Goal: Entertainment & Leisure: Consume media (video, audio)

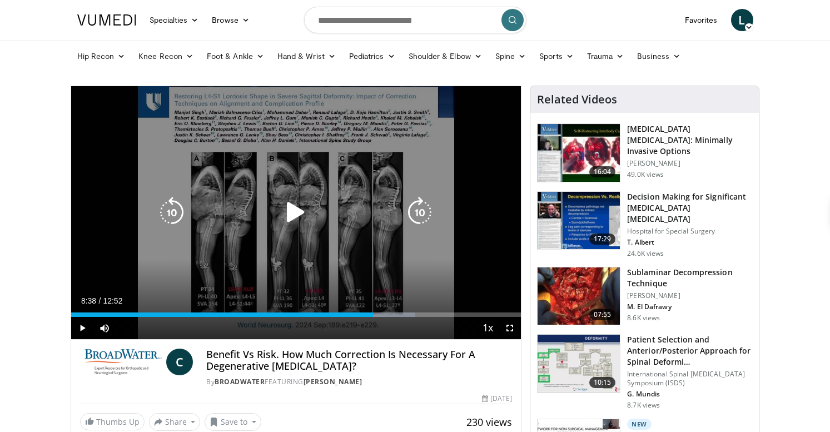
click at [428, 215] on icon "Video Player" at bounding box center [419, 212] width 31 height 31
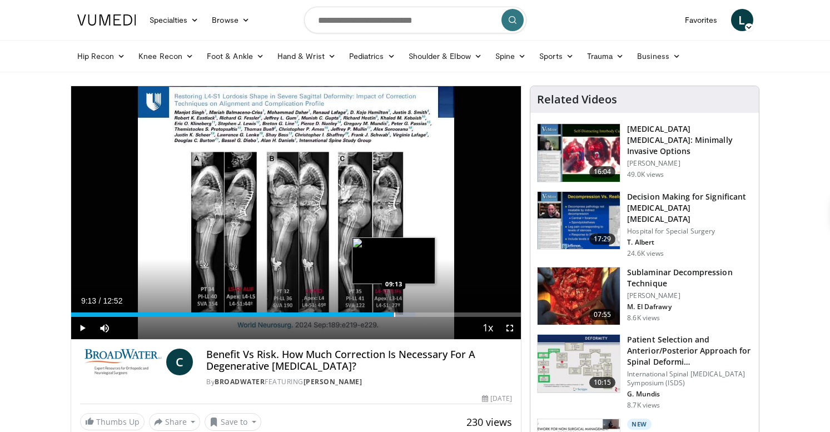
click at [394, 316] on div "Progress Bar" at bounding box center [394, 314] width 1 height 4
click at [509, 326] on span "Video Player" at bounding box center [510, 328] width 22 height 22
click at [423, 315] on div "Progress Bar" at bounding box center [423, 314] width 1 height 4
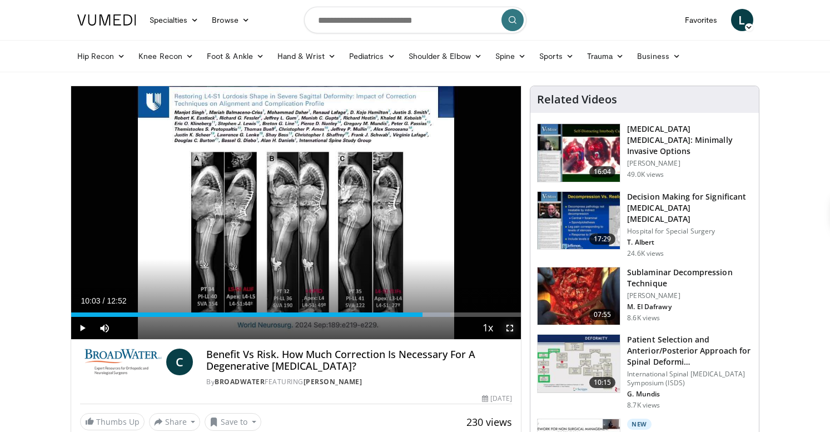
click at [509, 327] on span "Video Player" at bounding box center [510, 328] width 22 height 22
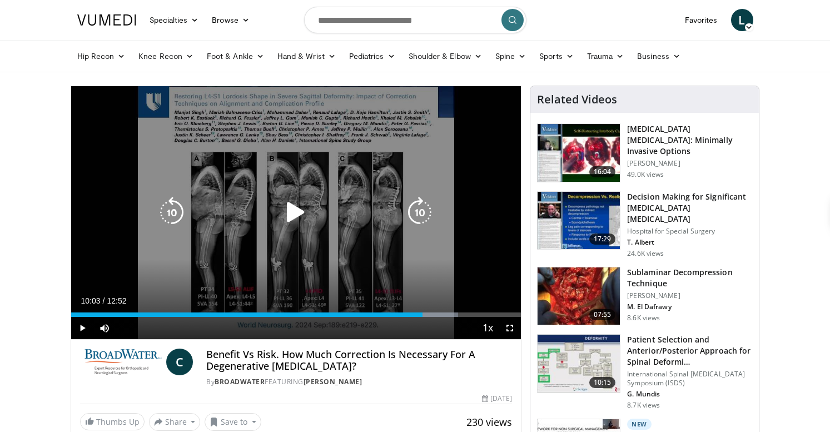
click at [419, 220] on icon "Video Player" at bounding box center [419, 212] width 31 height 31
click at [421, 217] on icon "Video Player" at bounding box center [419, 212] width 31 height 31
click at [181, 219] on icon "Video Player" at bounding box center [171, 212] width 31 height 31
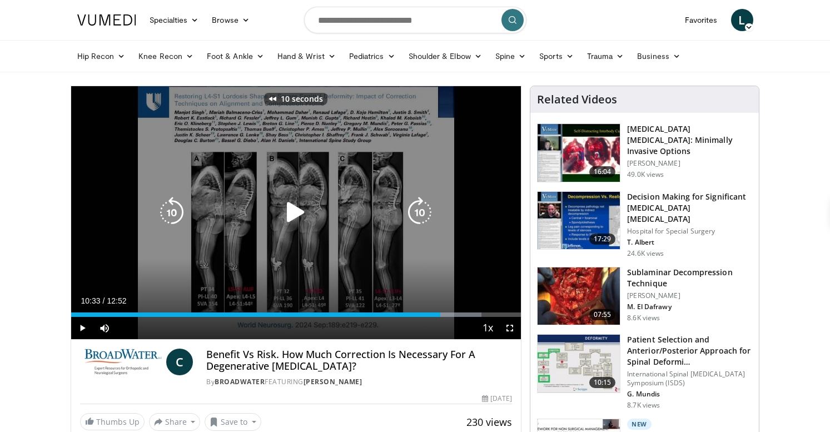
click at [417, 213] on icon "Video Player" at bounding box center [419, 212] width 31 height 31
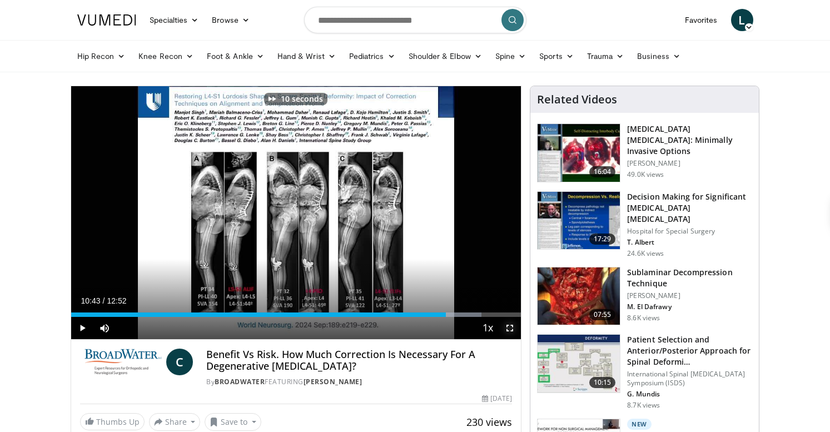
click at [509, 332] on span "Video Player" at bounding box center [510, 328] width 22 height 22
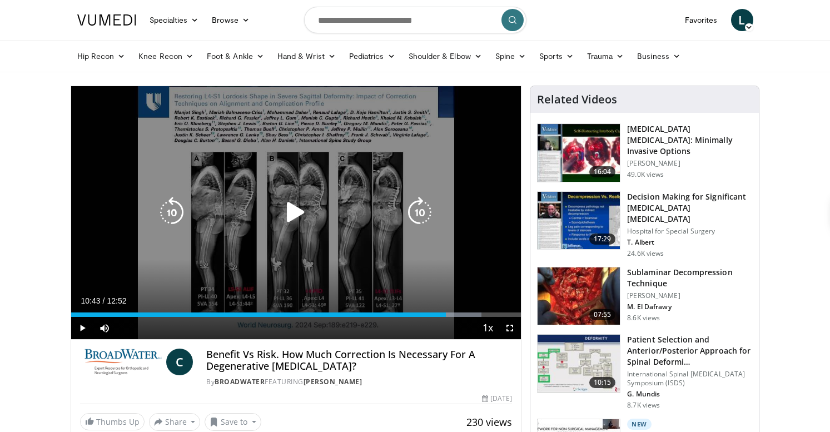
click at [422, 214] on icon "Video Player" at bounding box center [419, 212] width 31 height 31
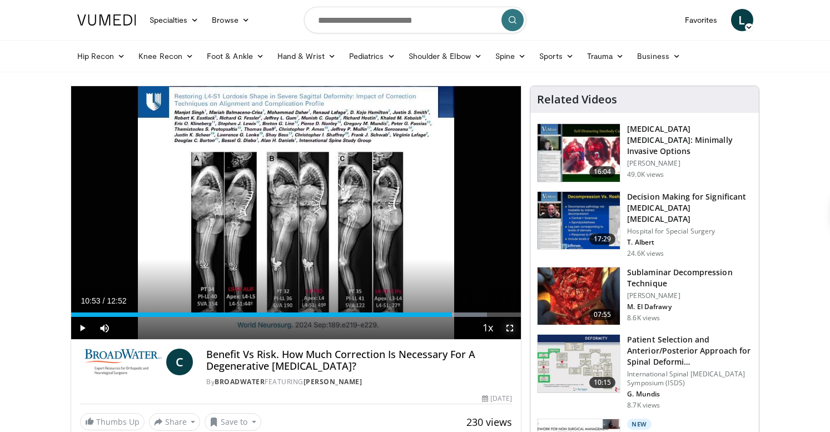
click at [511, 328] on span "Video Player" at bounding box center [510, 328] width 22 height 22
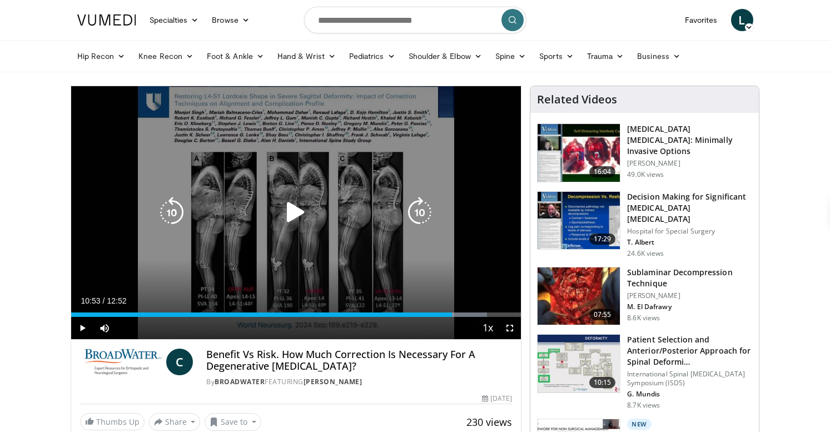
click at [417, 214] on icon "Video Player" at bounding box center [419, 212] width 31 height 31
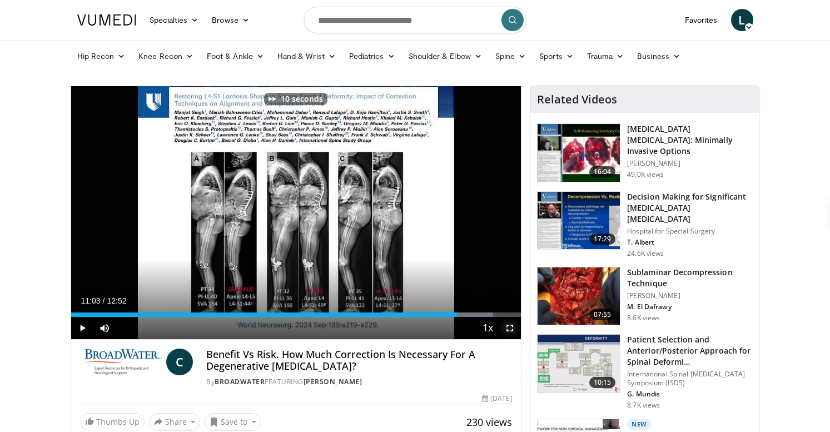
click at [508, 322] on span "Video Player" at bounding box center [510, 328] width 22 height 22
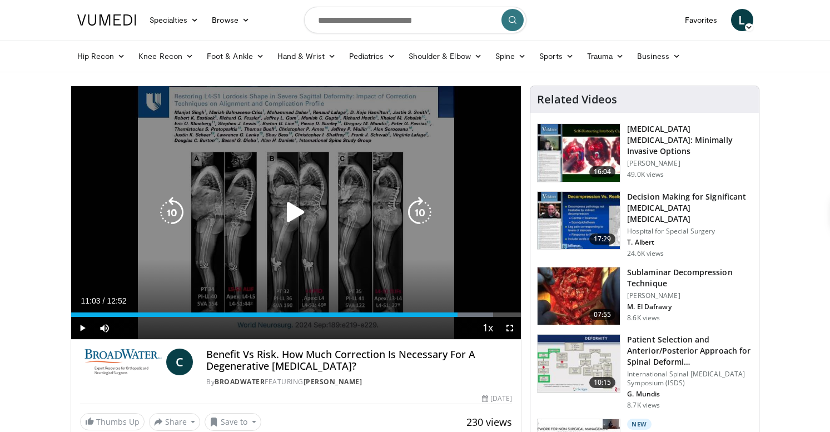
click at [426, 221] on icon "Video Player" at bounding box center [419, 212] width 31 height 31
click at [421, 220] on icon "Video Player" at bounding box center [419, 212] width 31 height 31
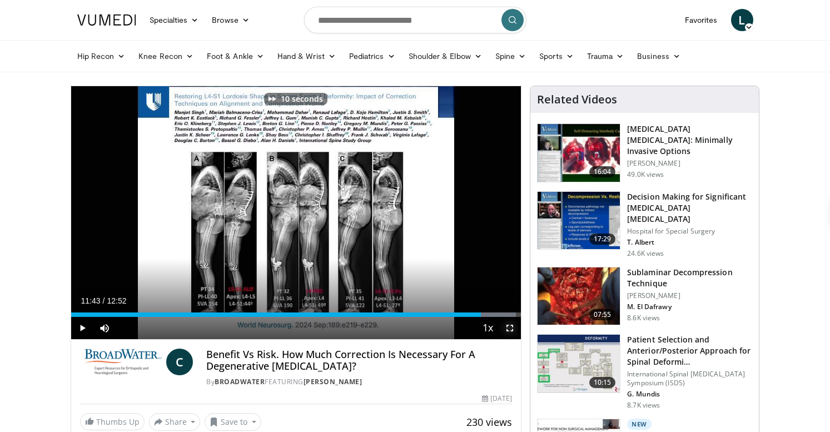
click at [512, 335] on span "Video Player" at bounding box center [510, 328] width 22 height 22
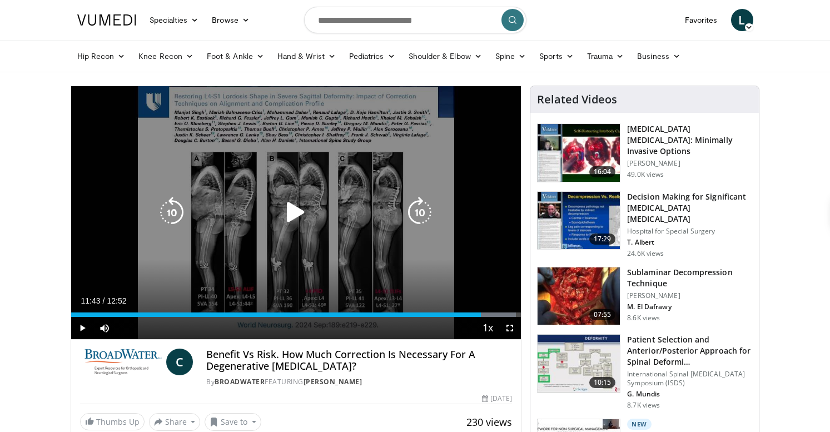
click at [428, 208] on icon "Video Player" at bounding box center [419, 212] width 31 height 31
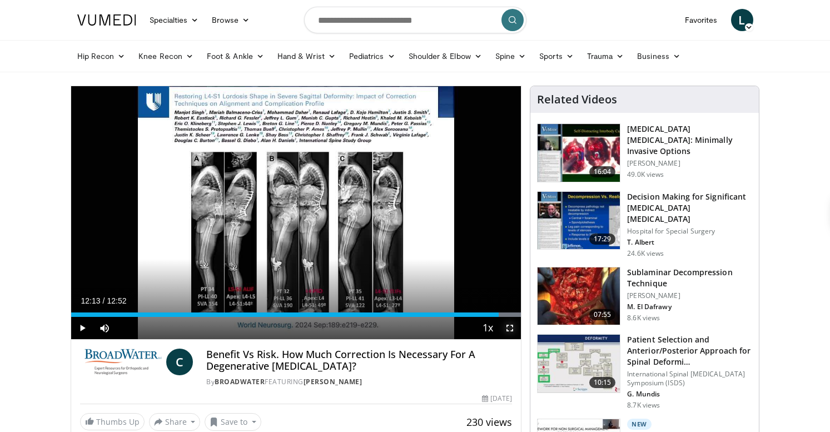
click at [507, 325] on span "Video Player" at bounding box center [510, 328] width 22 height 22
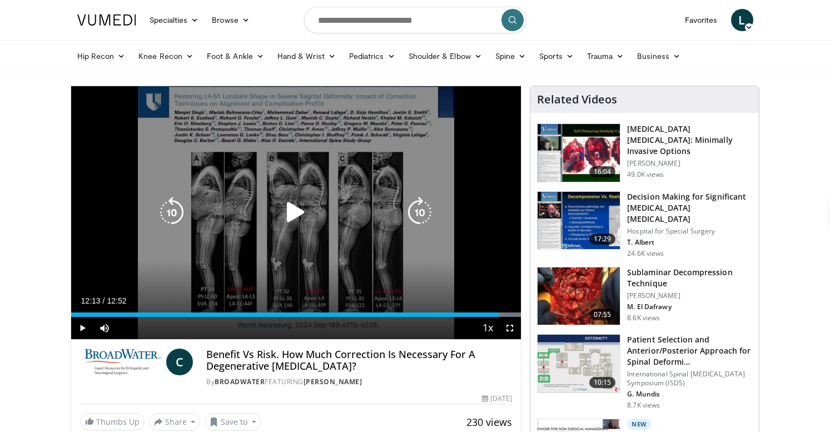
click at [418, 205] on icon "Video Player" at bounding box center [419, 212] width 31 height 31
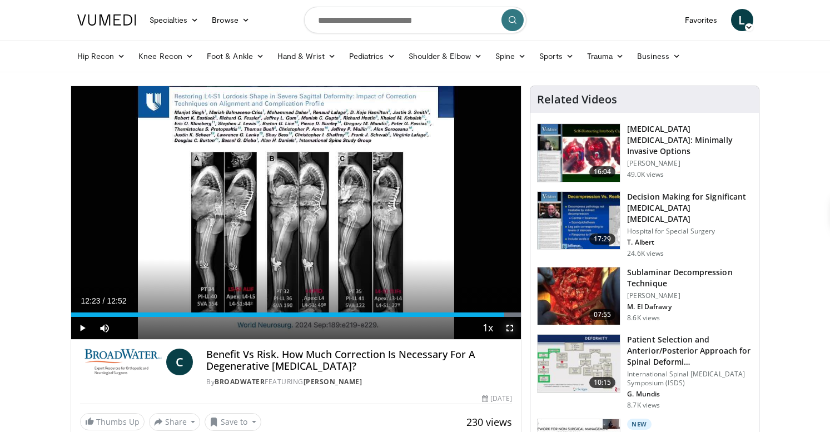
click at [509, 328] on span "Video Player" at bounding box center [510, 328] width 22 height 22
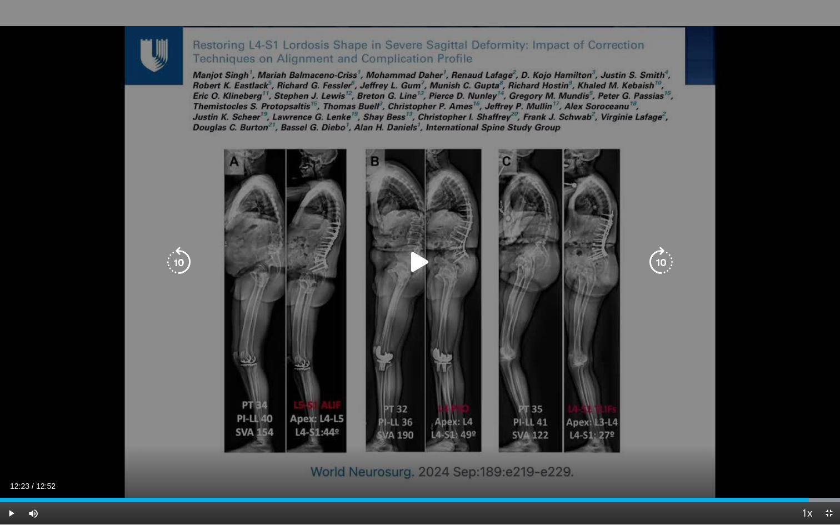
click at [175, 255] on icon "Video Player" at bounding box center [178, 262] width 31 height 31
click at [179, 261] on icon "Video Player" at bounding box center [178, 262] width 31 height 31
click at [659, 266] on icon "Video Player" at bounding box center [661, 262] width 31 height 31
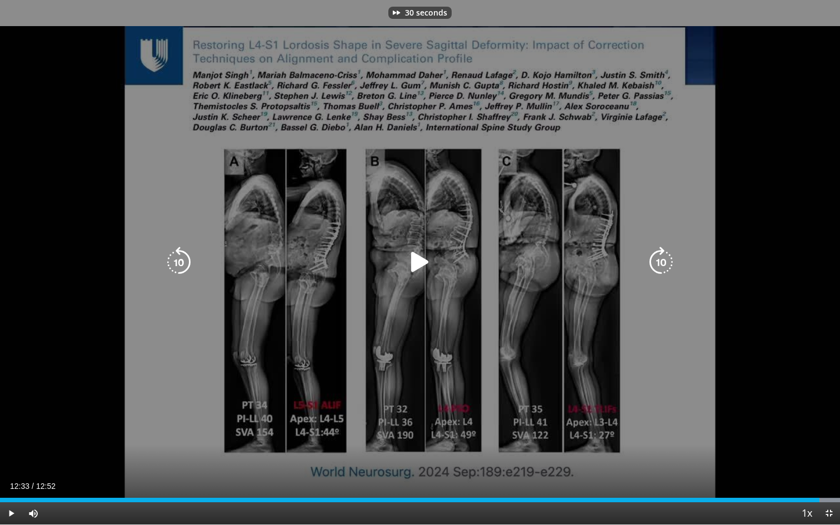
click at [659, 266] on icon "Video Player" at bounding box center [661, 262] width 31 height 31
click at [660, 266] on icon "Video Player" at bounding box center [661, 262] width 31 height 31
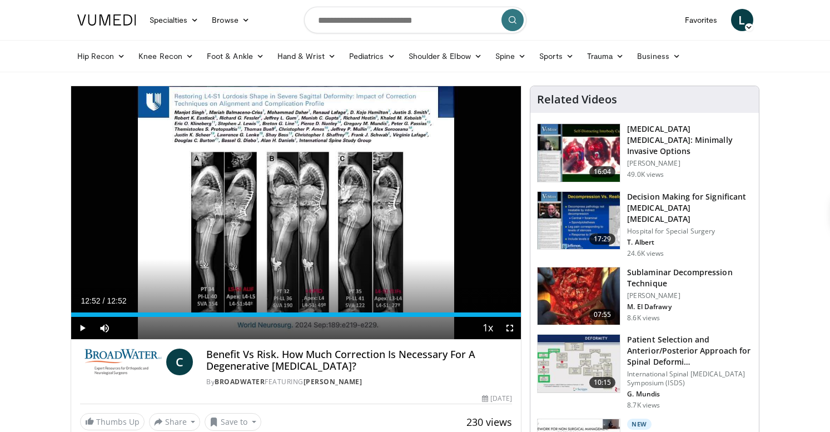
click at [601, 216] on img at bounding box center [578, 221] width 82 height 58
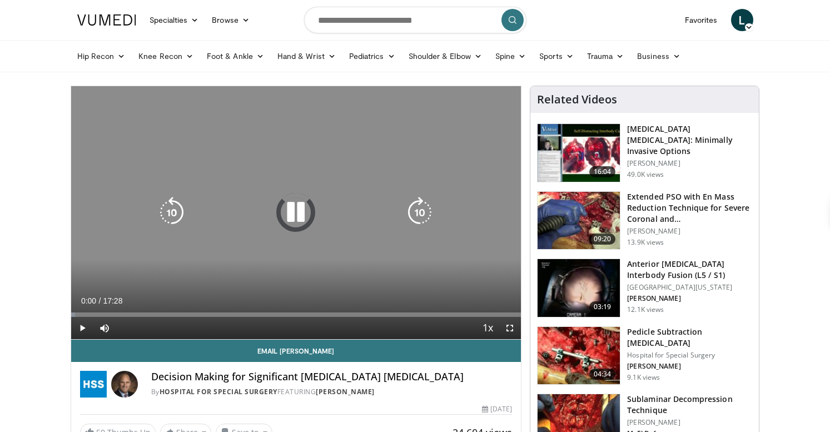
click at [294, 215] on icon "Video Player" at bounding box center [295, 212] width 31 height 31
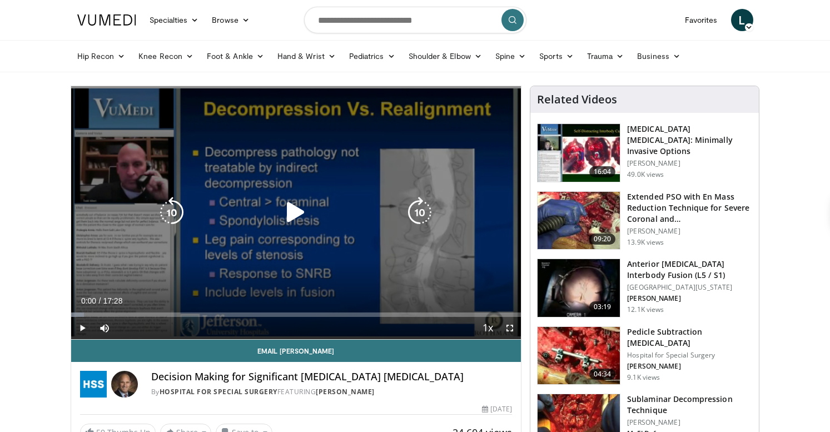
click at [412, 217] on icon "Video Player" at bounding box center [419, 212] width 31 height 31
click at [413, 217] on icon "Video Player" at bounding box center [419, 212] width 31 height 31
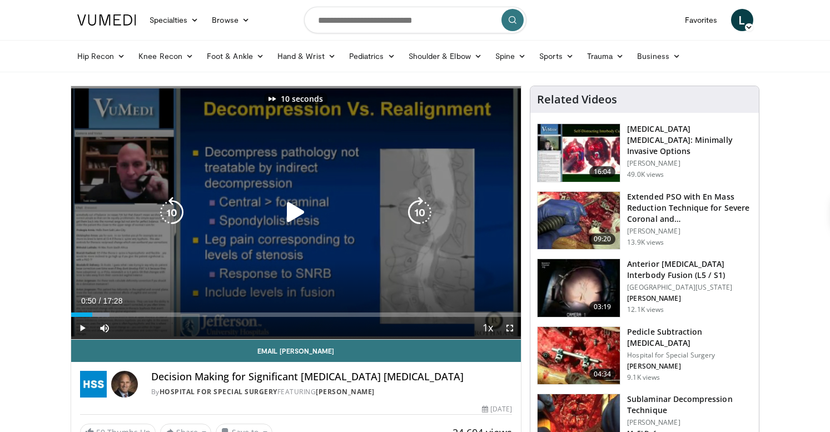
click at [413, 217] on icon "Video Player" at bounding box center [419, 212] width 31 height 31
click at [420, 216] on icon "Video Player" at bounding box center [419, 212] width 31 height 31
click at [421, 221] on icon "Video Player" at bounding box center [419, 212] width 31 height 31
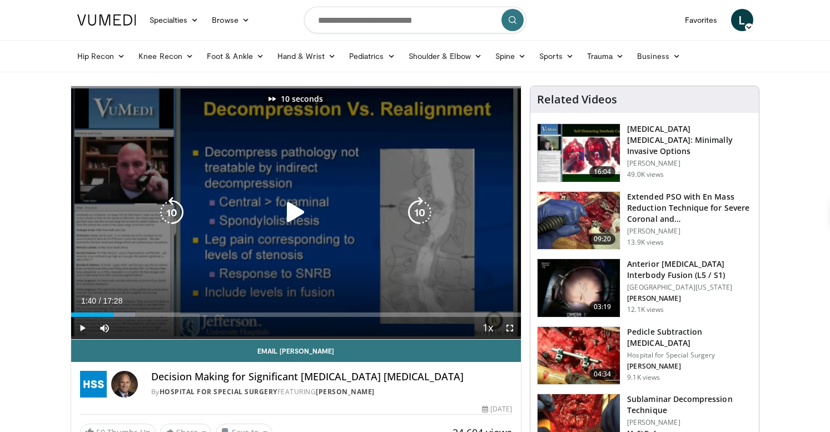
click at [422, 217] on icon "Video Player" at bounding box center [419, 212] width 31 height 31
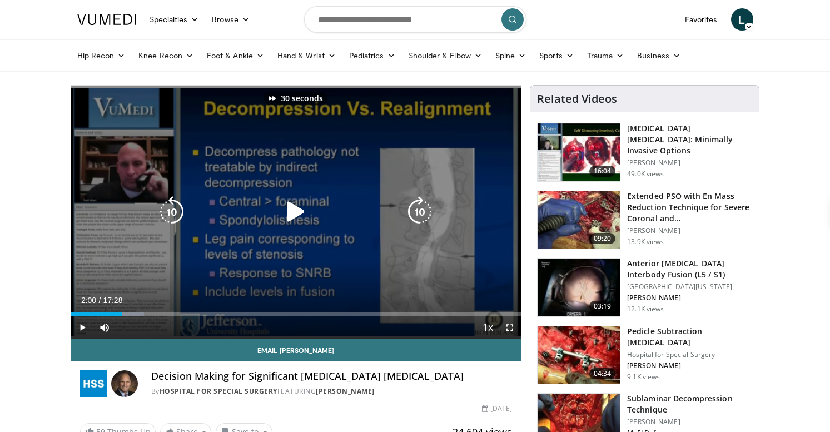
click at [422, 218] on icon "Video Player" at bounding box center [419, 211] width 31 height 31
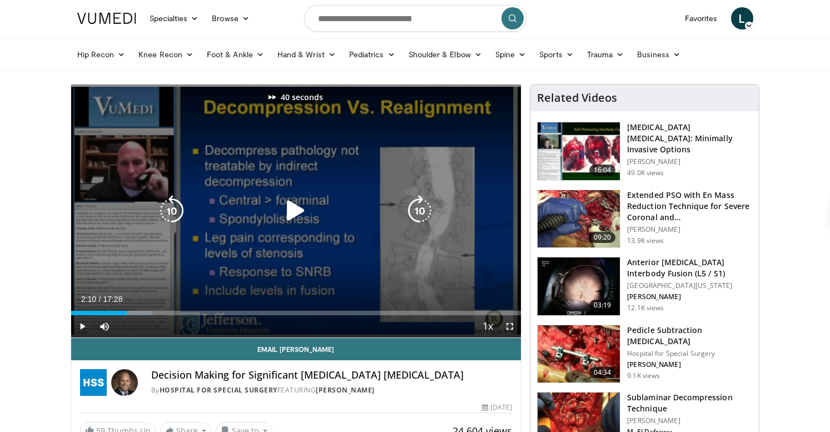
click at [422, 218] on icon "Video Player" at bounding box center [419, 210] width 31 height 31
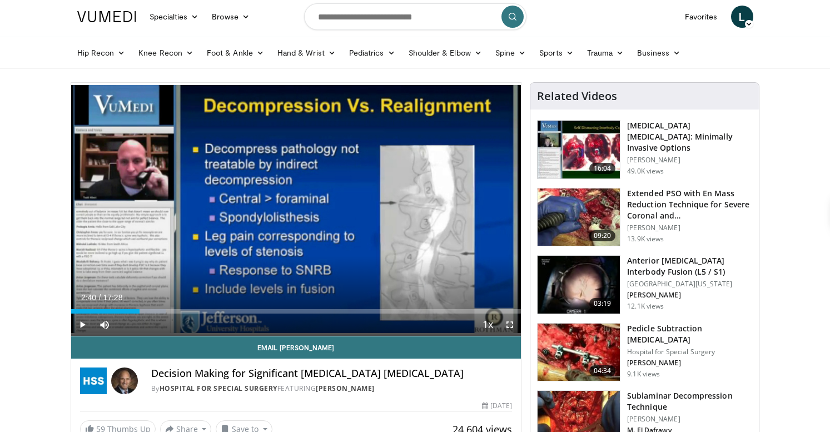
scroll to position [4, 0]
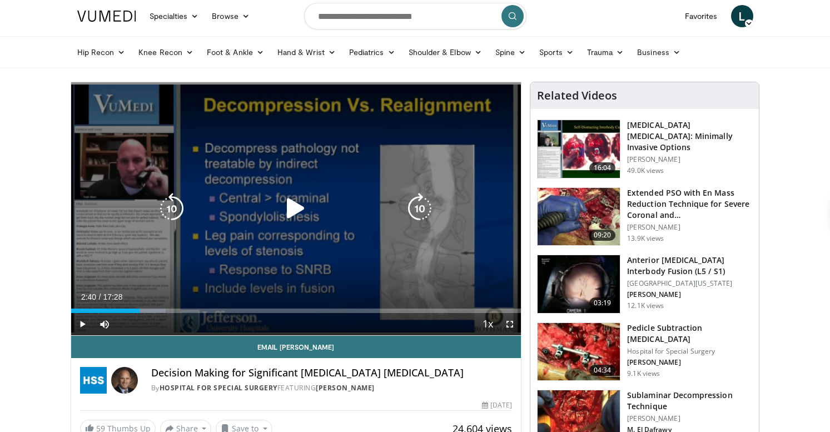
click at [414, 205] on icon "Video Player" at bounding box center [419, 208] width 31 height 31
click at [424, 210] on icon "Video Player" at bounding box center [419, 208] width 31 height 31
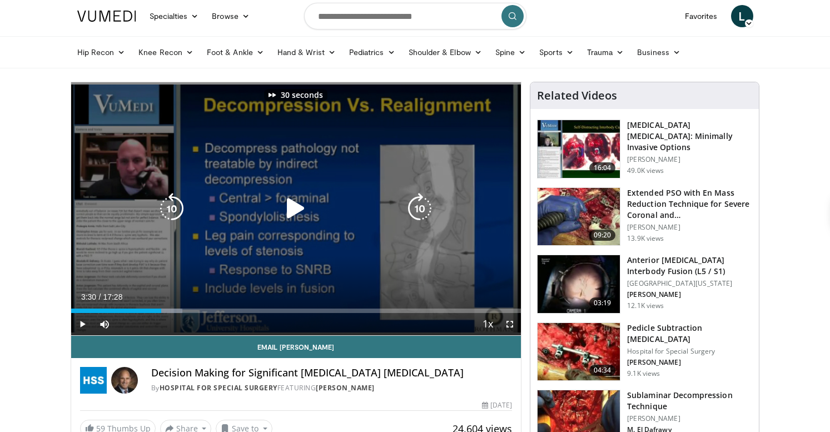
click at [424, 210] on icon "Video Player" at bounding box center [419, 208] width 31 height 31
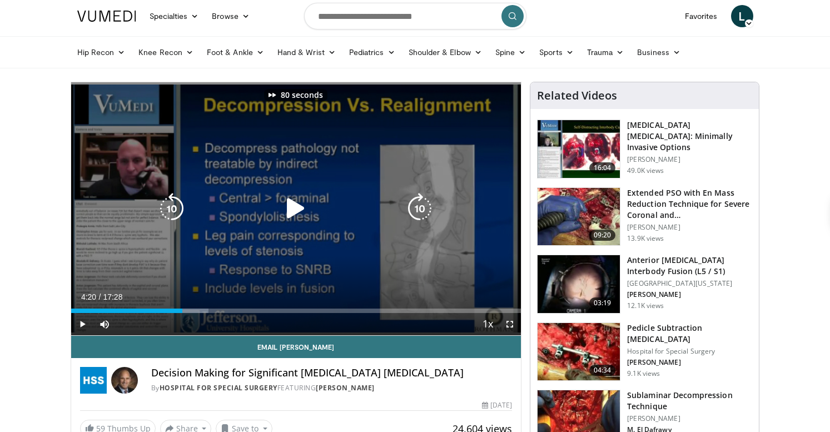
click at [424, 210] on icon "Video Player" at bounding box center [419, 208] width 31 height 31
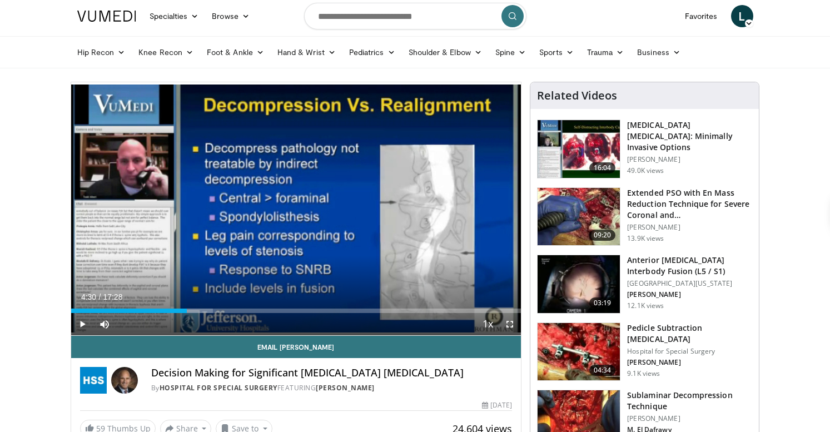
scroll to position [4, 0]
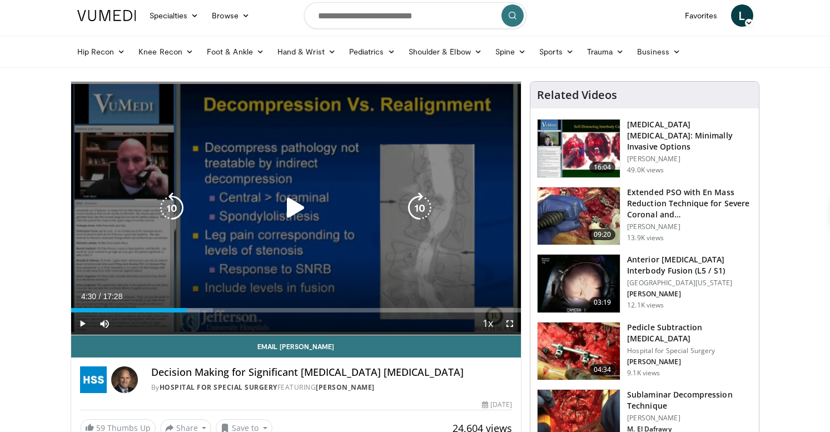
click at [422, 213] on icon "Video Player" at bounding box center [419, 207] width 31 height 31
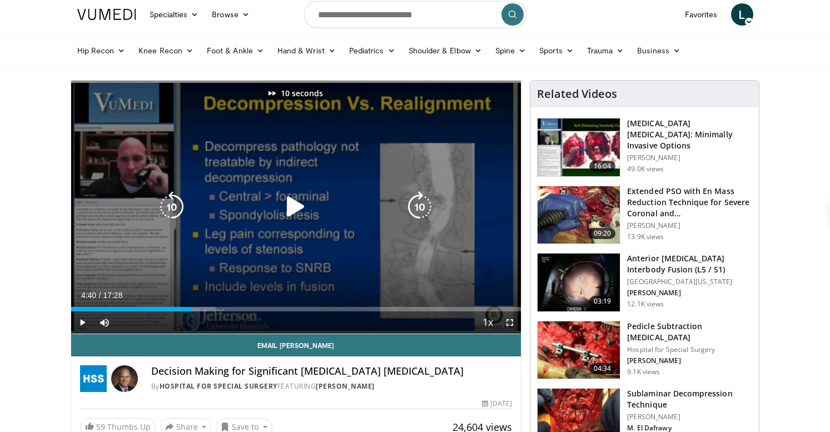
click at [422, 213] on icon "Video Player" at bounding box center [419, 206] width 31 height 31
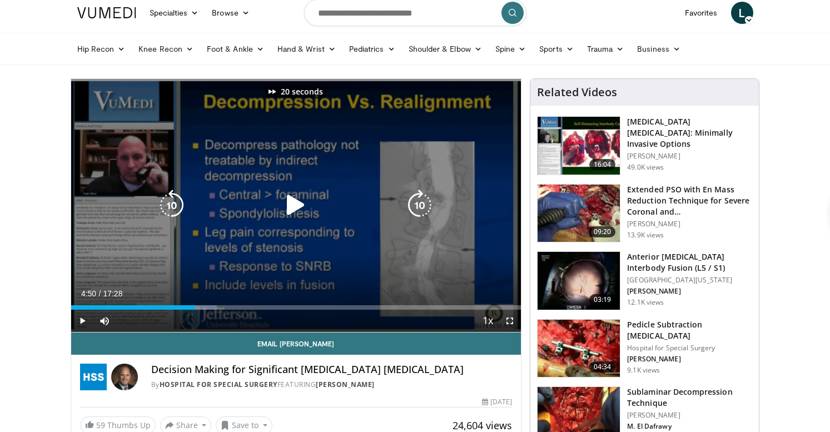
click at [422, 213] on icon "Video Player" at bounding box center [419, 205] width 31 height 31
click at [419, 205] on icon "Video Player" at bounding box center [419, 205] width 31 height 31
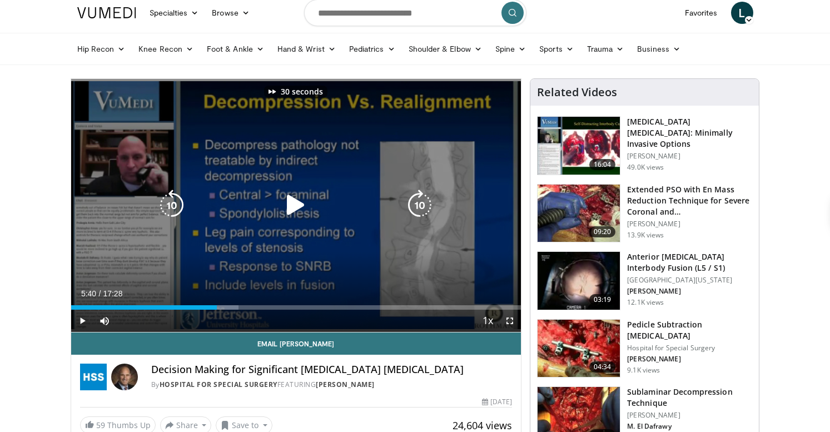
click at [419, 205] on icon "Video Player" at bounding box center [419, 205] width 31 height 31
click at [168, 201] on icon "Video Player" at bounding box center [171, 205] width 31 height 31
click at [413, 207] on icon "Video Player" at bounding box center [419, 205] width 31 height 31
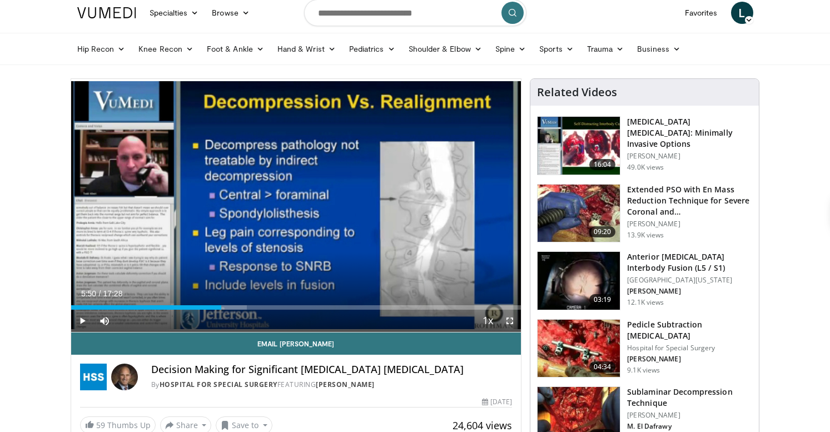
click at [508, 321] on span "Video Player" at bounding box center [510, 321] width 22 height 22
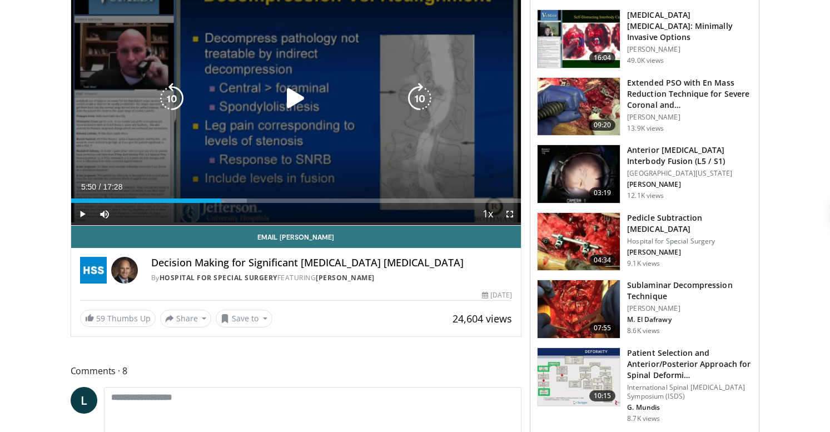
scroll to position [117, 0]
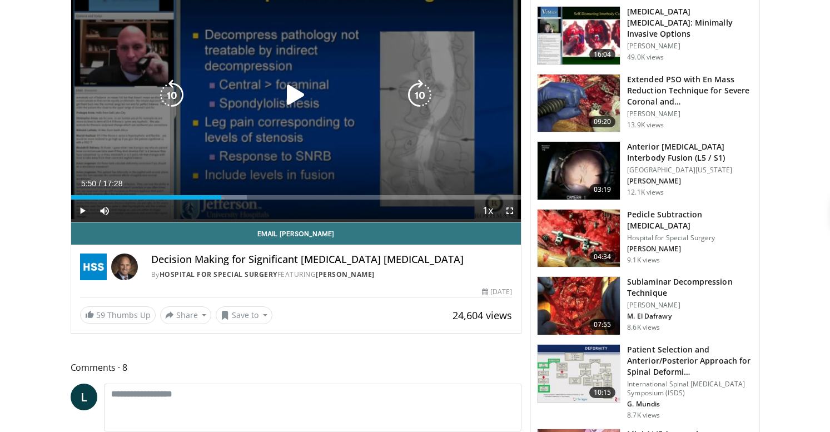
click at [421, 87] on icon "Video Player" at bounding box center [419, 94] width 31 height 31
click at [420, 88] on icon "Video Player" at bounding box center [419, 94] width 31 height 31
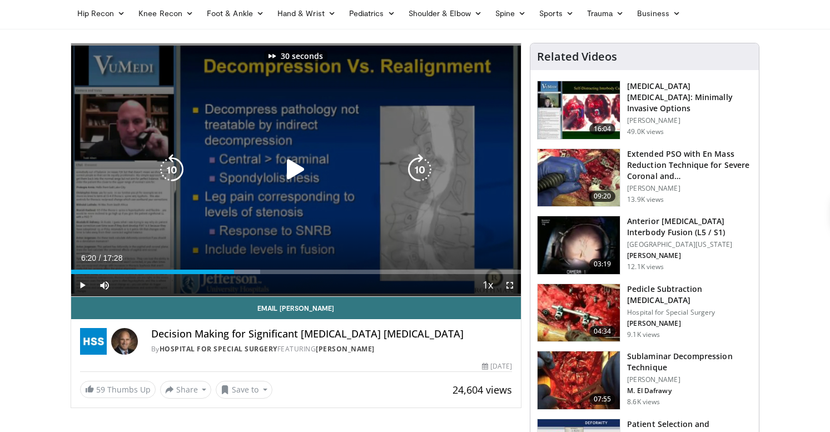
scroll to position [40, 0]
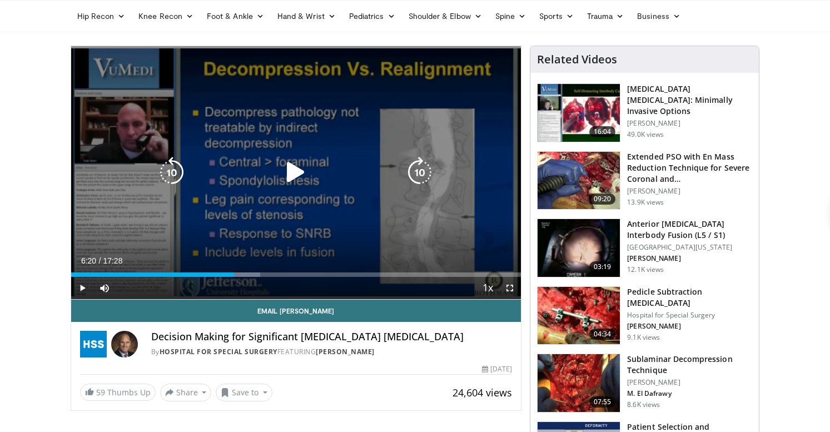
click at [416, 170] on icon "Video Player" at bounding box center [419, 172] width 31 height 31
click at [417, 169] on icon "Video Player" at bounding box center [419, 172] width 31 height 31
click at [421, 169] on icon "Video Player" at bounding box center [419, 172] width 31 height 31
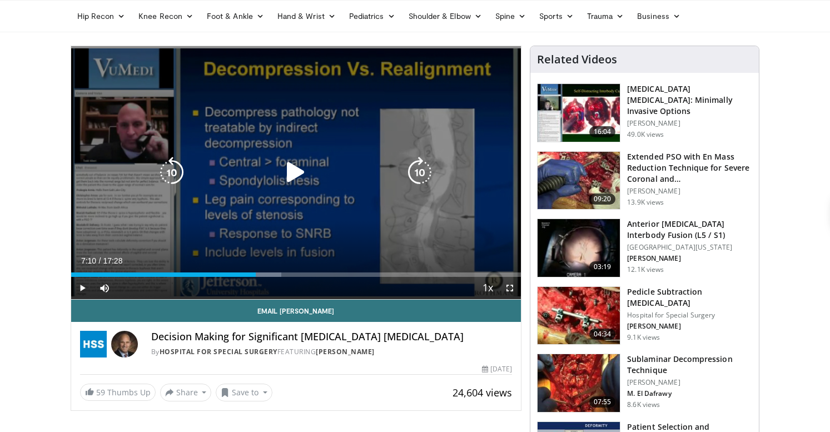
click at [417, 176] on icon "Video Player" at bounding box center [419, 172] width 31 height 31
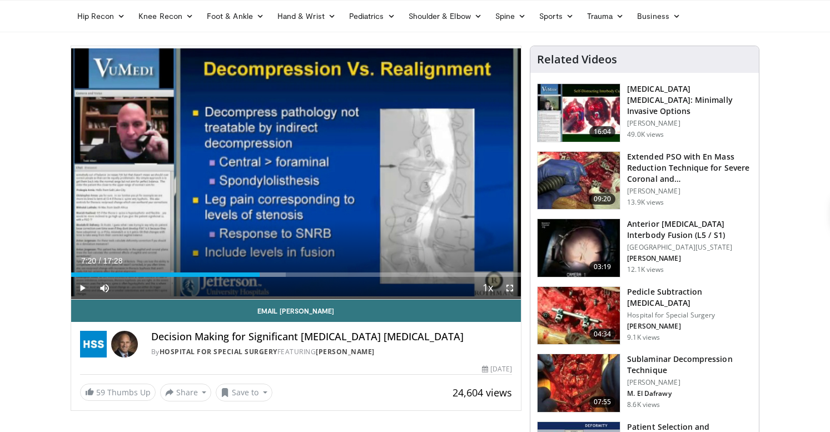
click at [509, 288] on span "Video Player" at bounding box center [510, 288] width 22 height 22
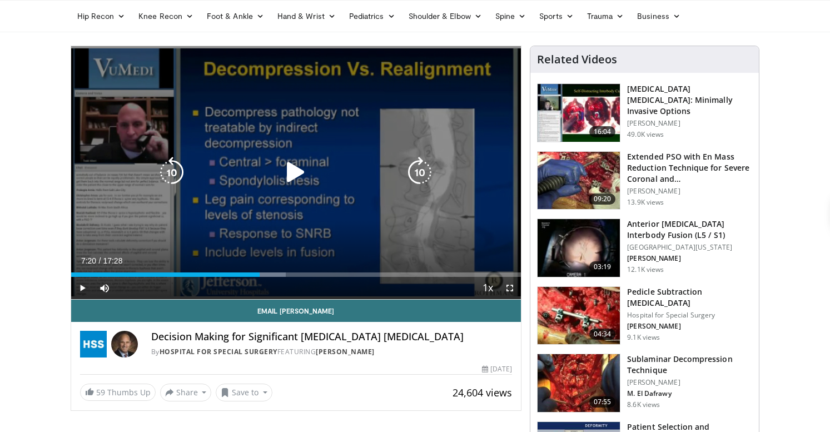
click at [422, 183] on icon "Video Player" at bounding box center [419, 172] width 31 height 31
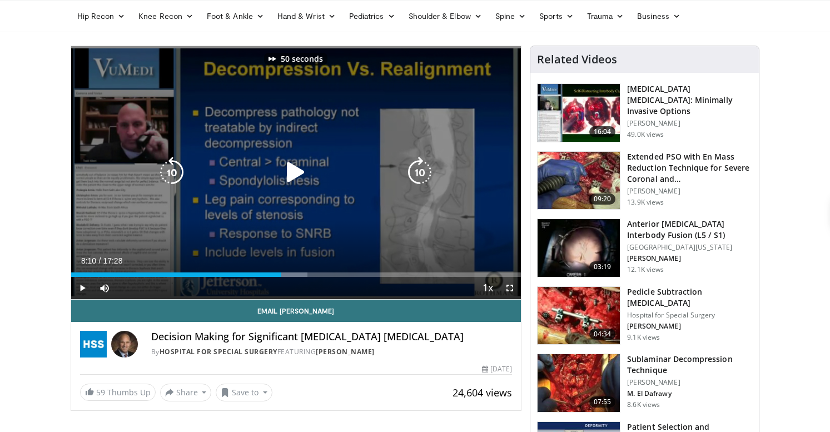
click at [178, 170] on icon "Video Player" at bounding box center [171, 172] width 31 height 31
click at [418, 167] on icon "Video Player" at bounding box center [419, 172] width 31 height 31
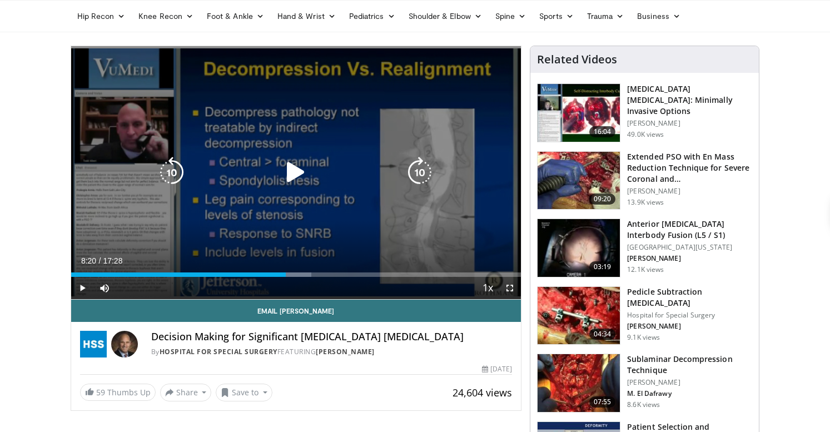
click at [426, 163] on icon "Video Player" at bounding box center [419, 172] width 31 height 31
click at [420, 170] on icon "Video Player" at bounding box center [419, 172] width 31 height 31
click at [418, 165] on icon "Video Player" at bounding box center [419, 172] width 31 height 31
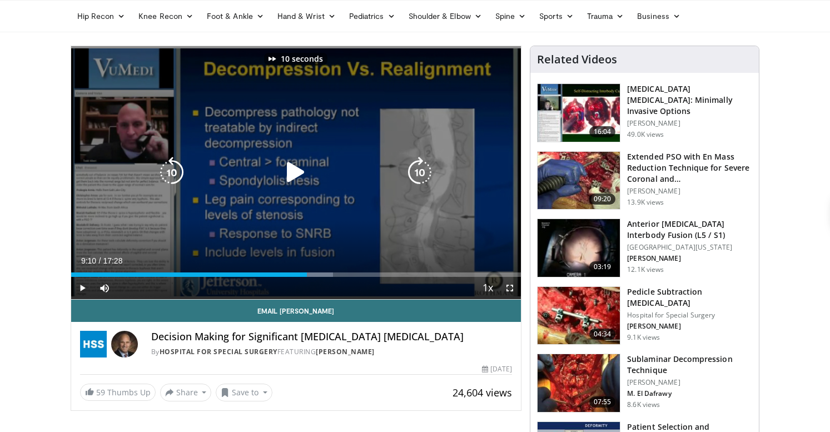
click at [418, 165] on icon "Video Player" at bounding box center [419, 172] width 31 height 31
click at [418, 177] on icon "Video Player" at bounding box center [419, 172] width 31 height 31
click at [417, 177] on icon "Video Player" at bounding box center [419, 172] width 31 height 31
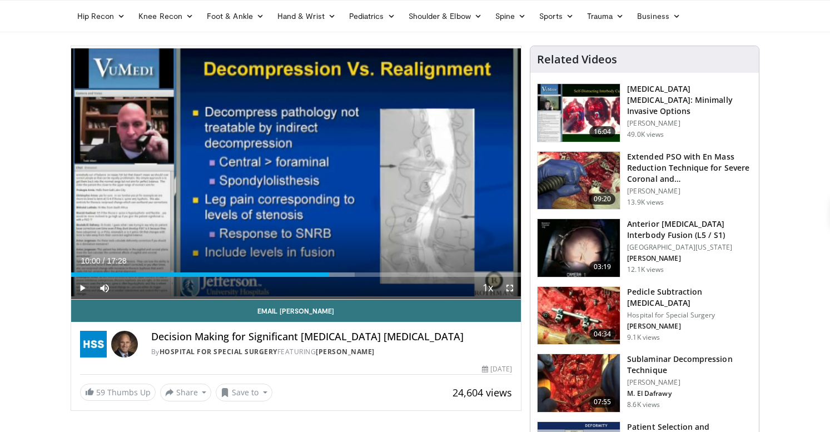
click at [509, 284] on span "Video Player" at bounding box center [510, 288] width 22 height 22
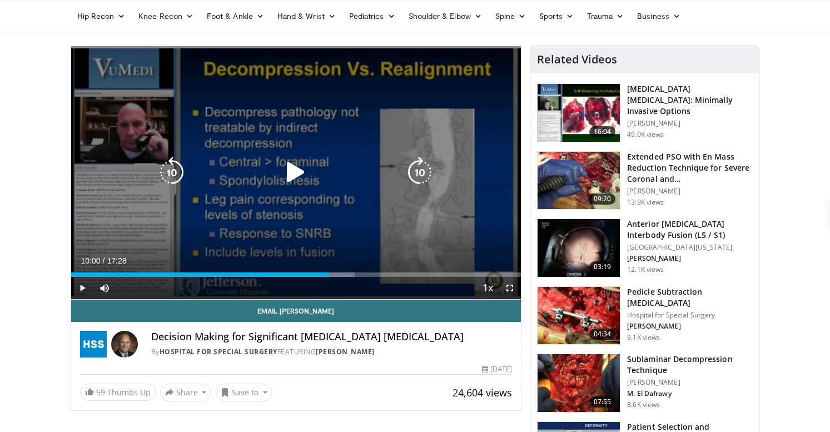
click at [423, 173] on icon "Video Player" at bounding box center [419, 172] width 31 height 31
click at [425, 179] on icon "Video Player" at bounding box center [419, 172] width 31 height 31
click at [425, 174] on icon "Video Player" at bounding box center [419, 172] width 31 height 31
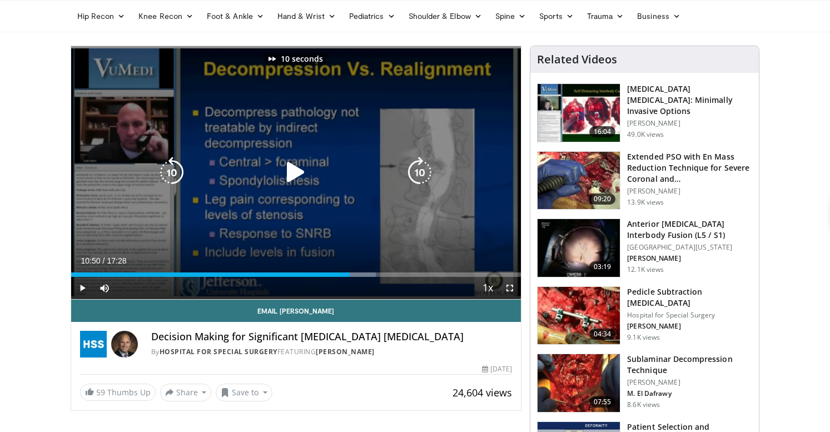
click at [425, 174] on icon "Video Player" at bounding box center [419, 172] width 31 height 31
click at [422, 173] on icon "Video Player" at bounding box center [419, 172] width 31 height 31
click at [422, 180] on icon "Video Player" at bounding box center [419, 172] width 31 height 31
click at [181, 171] on icon "Video Player" at bounding box center [171, 172] width 31 height 31
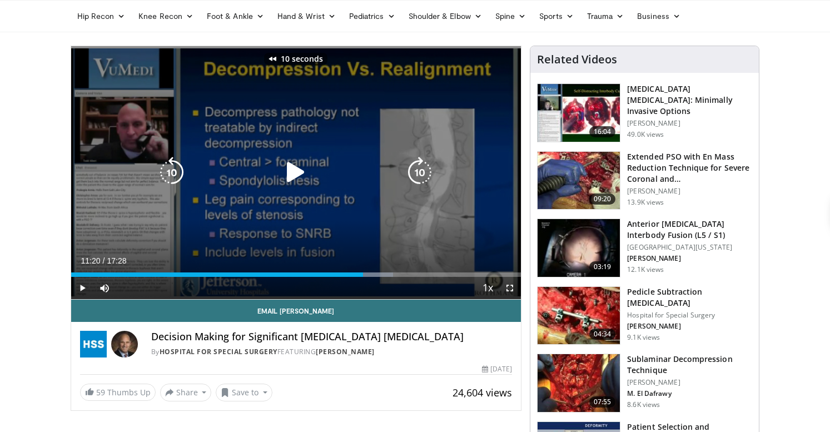
click at [414, 182] on icon "Video Player" at bounding box center [419, 172] width 31 height 31
click at [415, 170] on icon "Video Player" at bounding box center [419, 172] width 31 height 31
click at [433, 171] on icon "Video Player" at bounding box center [419, 172] width 31 height 31
click at [422, 171] on icon "Video Player" at bounding box center [419, 172] width 31 height 31
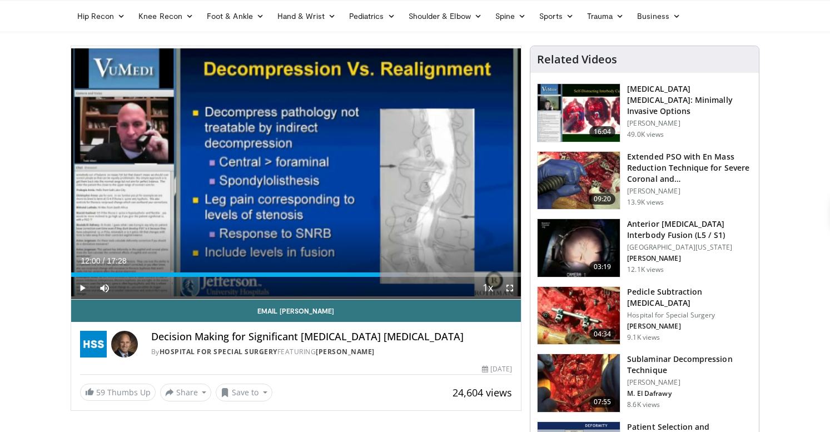
click at [422, 171] on div "20 seconds Tap to unmute" at bounding box center [296, 172] width 450 height 253
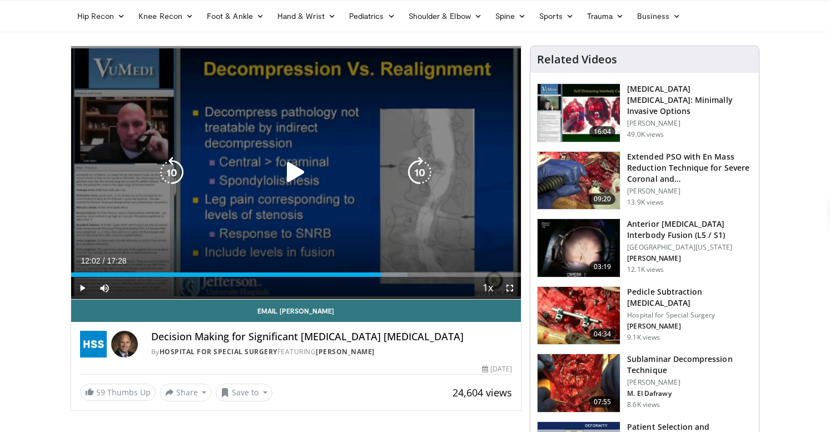
click at [422, 172] on icon "Video Player" at bounding box center [419, 172] width 31 height 31
click at [424, 171] on icon "Video Player" at bounding box center [419, 172] width 31 height 31
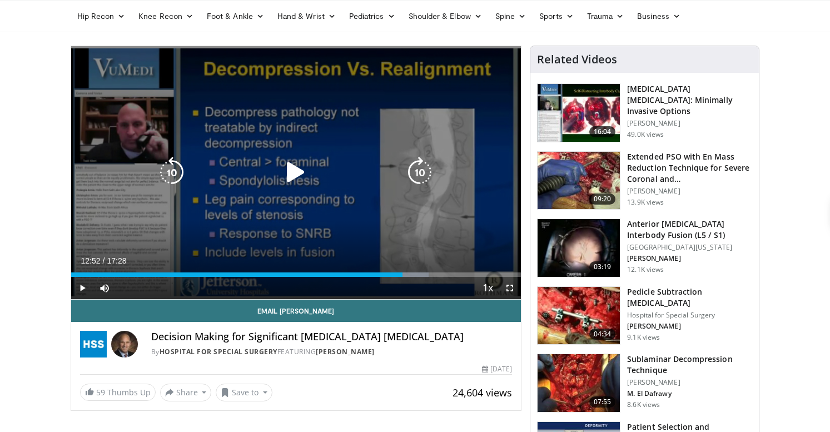
click at [424, 171] on icon "Video Player" at bounding box center [419, 172] width 31 height 31
click at [421, 168] on icon "Video Player" at bounding box center [419, 172] width 31 height 31
click at [415, 175] on icon "Video Player" at bounding box center [419, 172] width 31 height 31
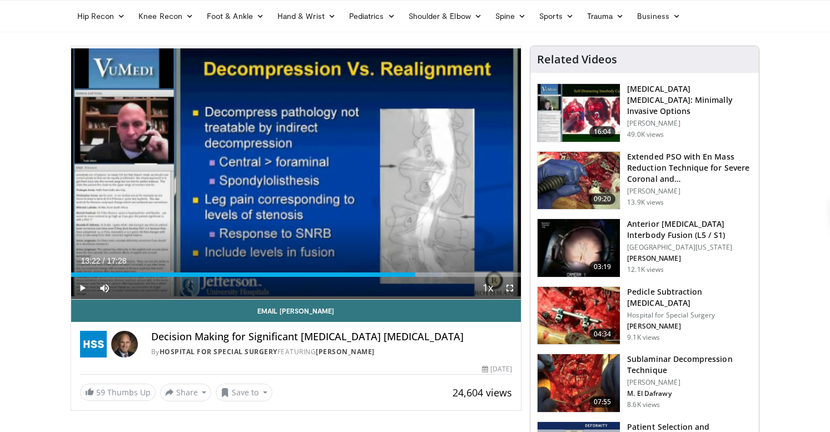
click at [415, 175] on div "10 seconds Tap to unmute" at bounding box center [296, 172] width 450 height 253
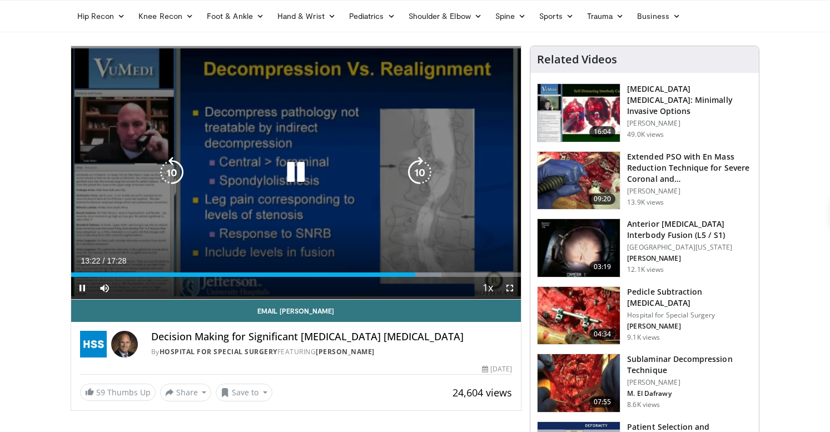
click at [420, 180] on icon "Video Player" at bounding box center [419, 172] width 31 height 31
click at [177, 171] on icon "Video Player" at bounding box center [171, 172] width 31 height 31
click at [310, 167] on icon "Video Player" at bounding box center [295, 172] width 31 height 31
click at [420, 173] on icon "Video Player" at bounding box center [419, 172] width 31 height 31
click at [422, 163] on icon "Video Player" at bounding box center [419, 172] width 31 height 31
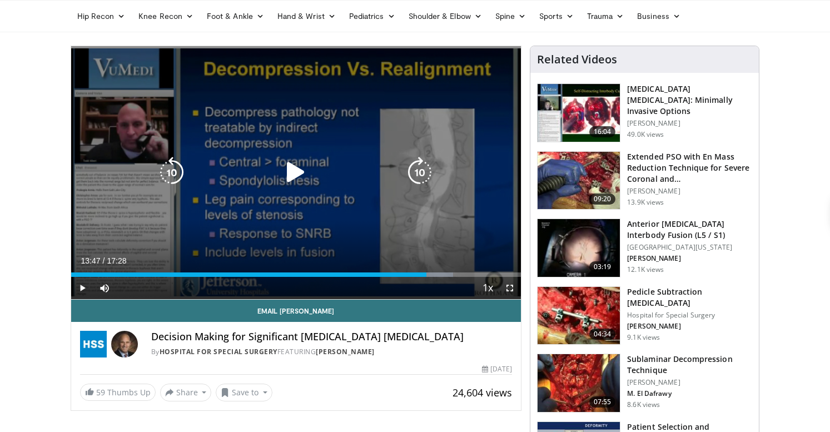
click at [427, 178] on icon "Video Player" at bounding box center [419, 172] width 31 height 31
click at [425, 177] on icon "Video Player" at bounding box center [419, 172] width 31 height 31
click at [422, 170] on icon "Video Player" at bounding box center [419, 172] width 31 height 31
click at [425, 165] on icon "Video Player" at bounding box center [419, 172] width 31 height 31
click at [423, 166] on icon "Video Player" at bounding box center [419, 172] width 31 height 31
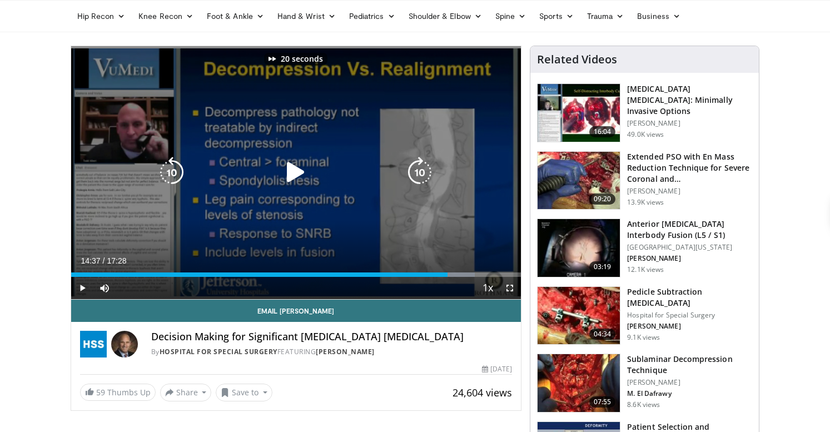
click at [423, 166] on icon "Video Player" at bounding box center [419, 172] width 31 height 31
click at [425, 165] on icon "Video Player" at bounding box center [419, 172] width 31 height 31
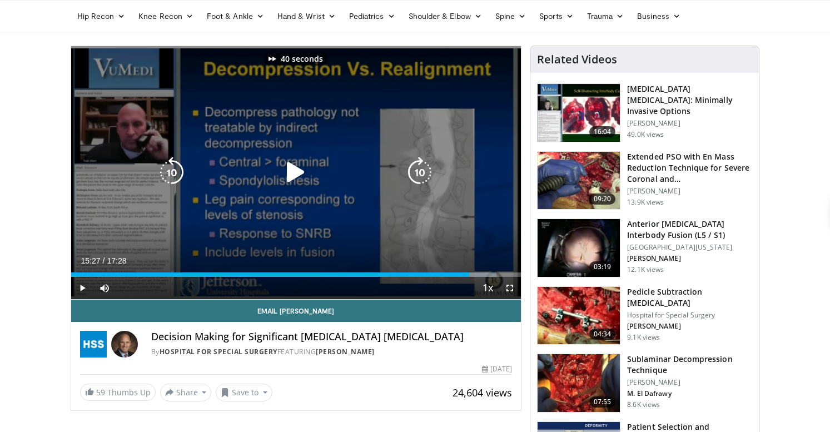
click at [425, 165] on icon "Video Player" at bounding box center [419, 172] width 31 height 31
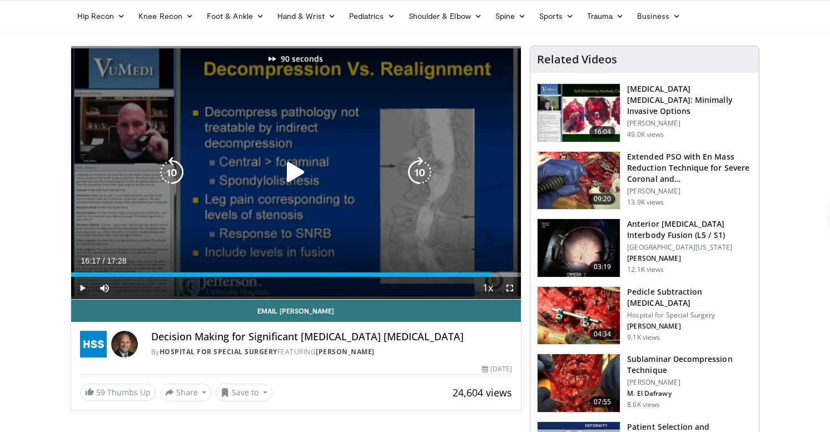
click at [425, 165] on icon "Video Player" at bounding box center [419, 172] width 31 height 31
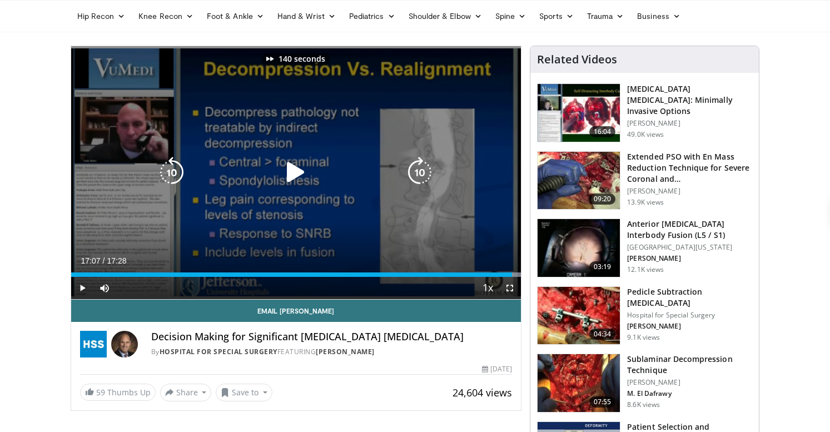
click at [425, 165] on icon "Video Player" at bounding box center [419, 172] width 31 height 31
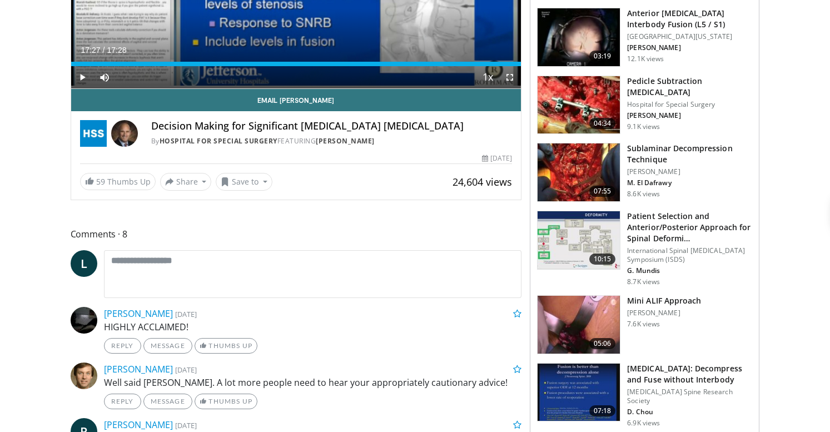
scroll to position [251, 0]
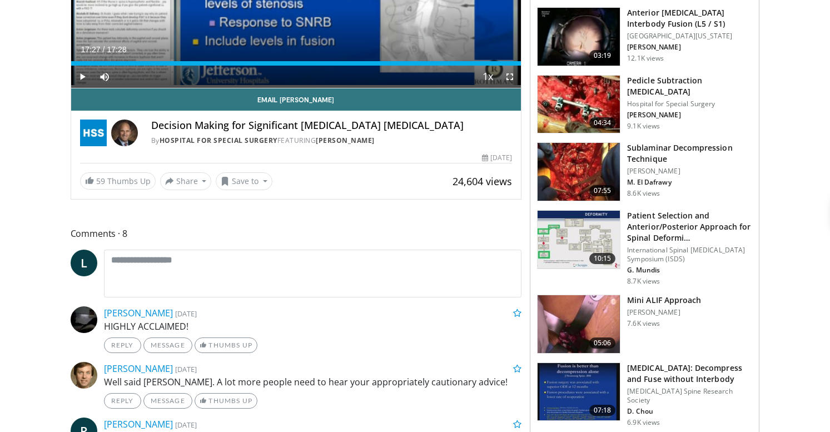
click at [565, 240] on img at bounding box center [578, 240] width 82 height 58
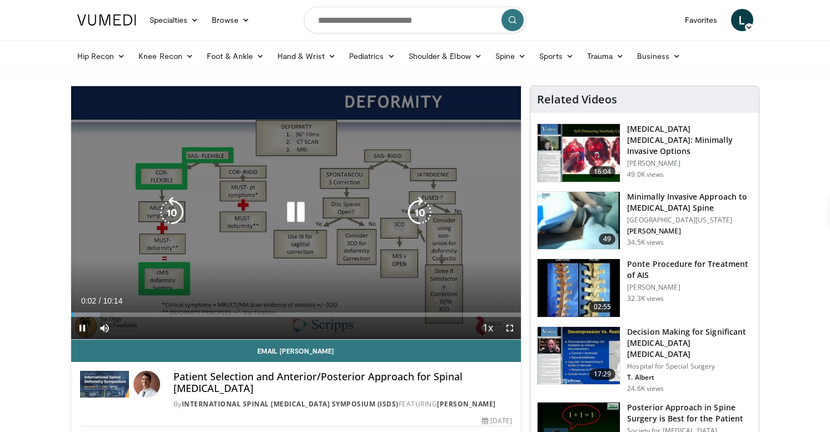
click at [423, 216] on icon "Video Player" at bounding box center [419, 212] width 31 height 31
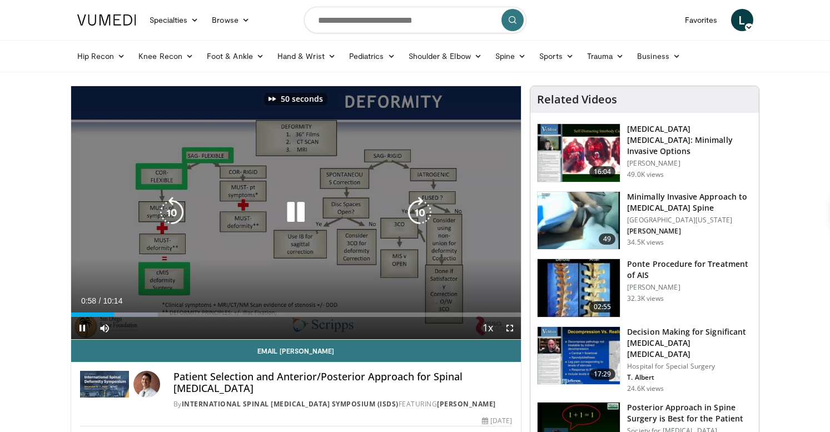
click at [423, 216] on icon "Video Player" at bounding box center [419, 212] width 31 height 31
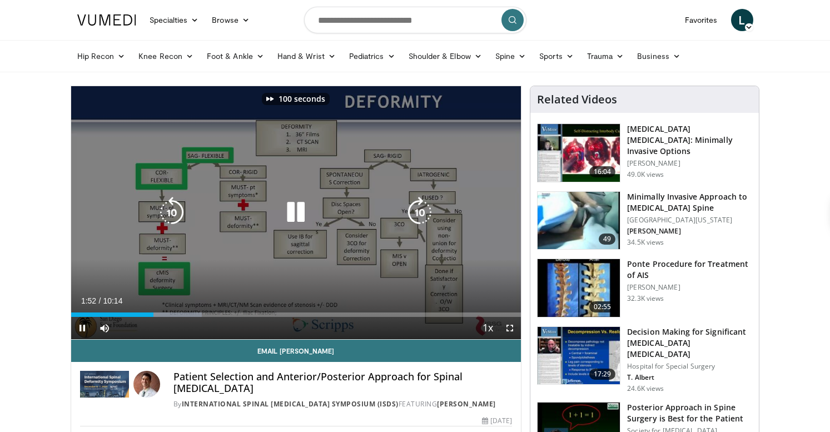
click at [423, 216] on icon "Video Player" at bounding box center [419, 212] width 31 height 31
